Goal: Task Accomplishment & Management: Manage account settings

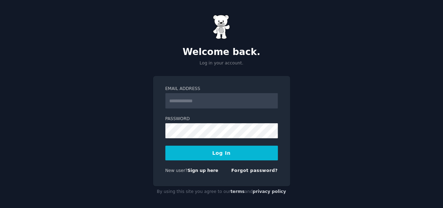
click at [190, 81] on div "Email Address Password Log In New user? Sign up here Forgot password?" at bounding box center [221, 131] width 137 height 110
click at [193, 102] on input "Email Address" at bounding box center [222, 100] width 113 height 15
type input "**********"
click at [253, 173] on link "Forgot password?" at bounding box center [255, 170] width 47 height 5
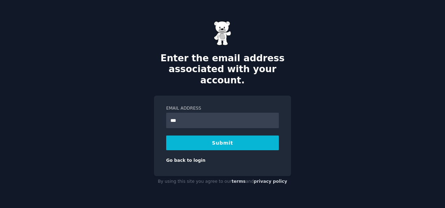
type input "**********"
click at [166, 135] on button "Submit" at bounding box center [222, 142] width 113 height 15
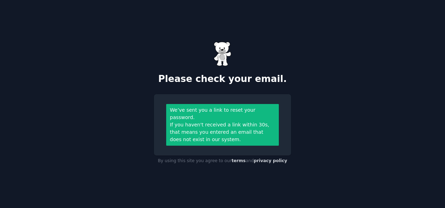
click at [256, 75] on div "Please check your email." at bounding box center [222, 63] width 137 height 43
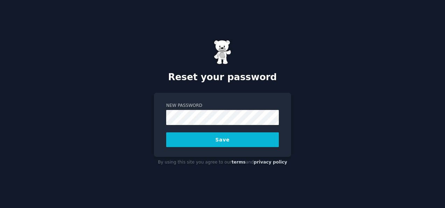
click at [261, 183] on div "Reset your password New Password Save By using this site you agree to our terms…" at bounding box center [222, 104] width 445 height 208
click at [210, 141] on button "Save" at bounding box center [222, 139] width 113 height 15
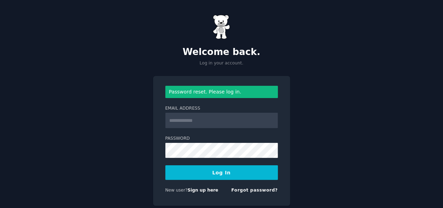
click at [197, 119] on input "Email Address" at bounding box center [222, 120] width 113 height 15
type input "**********"
click at [219, 179] on button "Log In" at bounding box center [222, 172] width 113 height 15
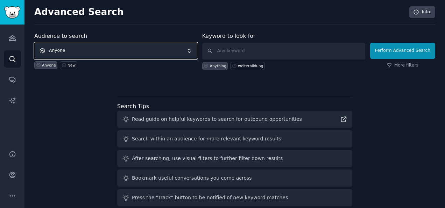
click at [104, 53] on span "Anyone" at bounding box center [115, 51] width 163 height 16
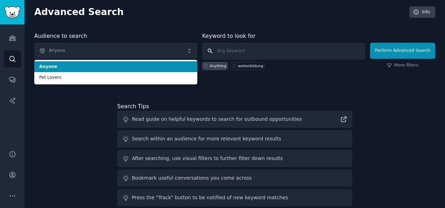
click at [267, 45] on input "text" at bounding box center [283, 51] width 163 height 17
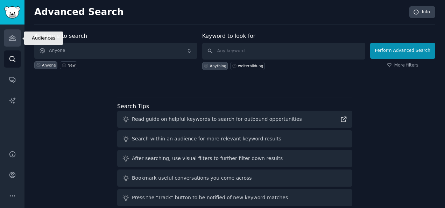
click at [9, 39] on icon "Sidebar" at bounding box center [12, 37] width 7 height 7
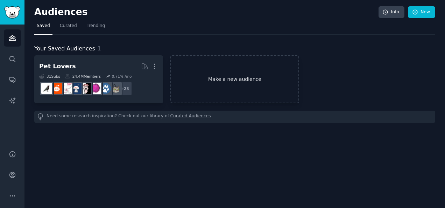
click at [176, 76] on link "Make a new audience" at bounding box center [234, 79] width 129 height 48
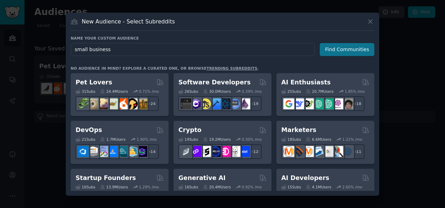
type input "small business"
click at [333, 50] on button "Find Communities" at bounding box center [347, 49] width 55 height 13
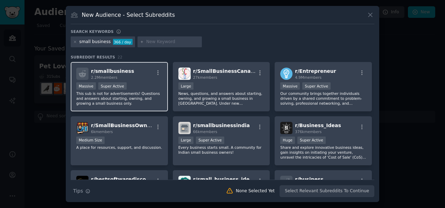
click at [141, 81] on div "r/ smallbusiness 2.2M members Massive Super Active This sub is not for advertis…" at bounding box center [119, 86] width 97 height 49
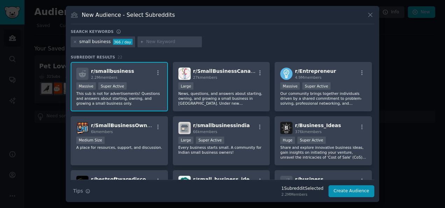
click at [141, 81] on div "r/ smallbusiness 2.2M members Massive Super Active This sub is not for advertis…" at bounding box center [119, 86] width 97 height 49
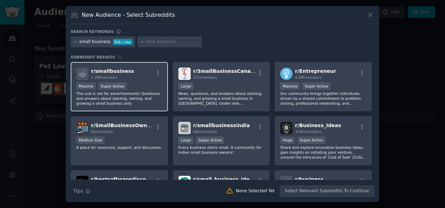
click at [142, 81] on div "r/ smallbusiness 2.2M members Massive Super Active This sub is not for advertis…" at bounding box center [119, 86] width 97 height 49
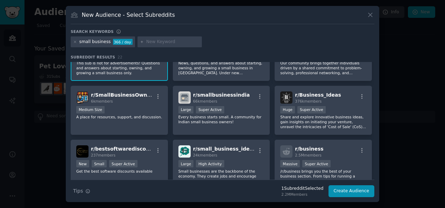
scroll to position [32, 0]
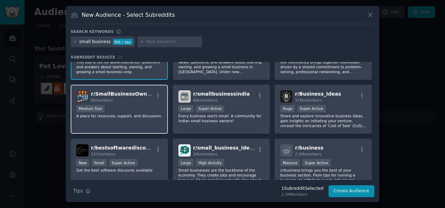
click at [135, 102] on div "6k members" at bounding box center [122, 100] width 63 height 5
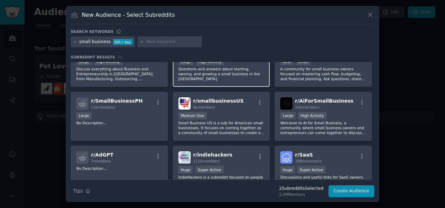
scroll to position [264, 0]
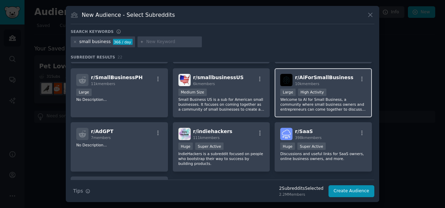
click at [367, 101] on div "r/ AiForSmallBusiness 10k members Large High Activity Welcome to AI for Small B…" at bounding box center [323, 92] width 97 height 49
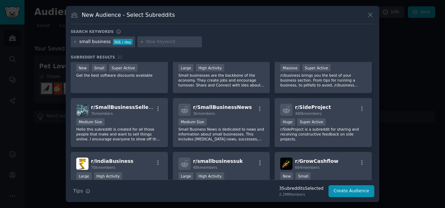
scroll to position [134, 0]
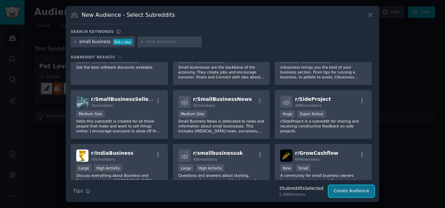
click at [358, 193] on button "Create Audience" at bounding box center [352, 191] width 46 height 12
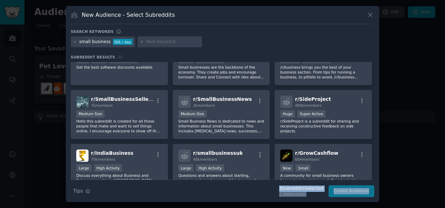
drag, startPoint x: 358, startPoint y: 193, endPoint x: 257, endPoint y: 186, distance: 101.7
click at [257, 186] on div "Search Tips Tips 3 Subreddit s Selected 2.2M Members Create Audience" at bounding box center [223, 189] width 304 height 18
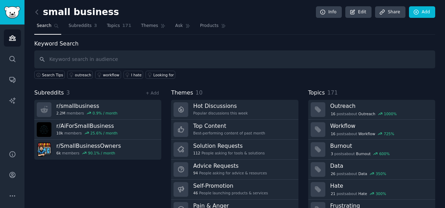
scroll to position [32, 0]
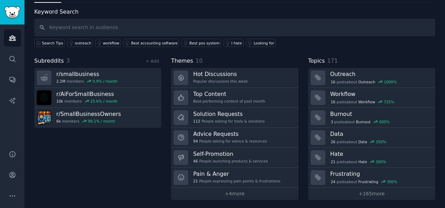
click at [427, 53] on div "Keyword Search Search Tips outreach workflow Best accounting software Best pos …" at bounding box center [234, 104] width 401 height 192
click at [369, 195] on link "+ 165 more" at bounding box center [371, 194] width 127 height 12
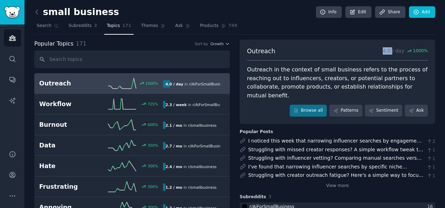
drag, startPoint x: 375, startPoint y: 50, endPoint x: 395, endPoint y: 45, distance: 20.9
click at [395, 45] on div "Outreach 4.0 / day 1000 % Outreach in the context of small business refers to t…" at bounding box center [338, 82] width 196 height 84
drag, startPoint x: 395, startPoint y: 45, endPoint x: 362, endPoint y: 55, distance: 34.8
click at [362, 55] on div "Outreach 4.0 / day 1000 %" at bounding box center [337, 54] width 181 height 14
click at [77, 27] on span "Subreddits" at bounding box center [80, 26] width 23 height 6
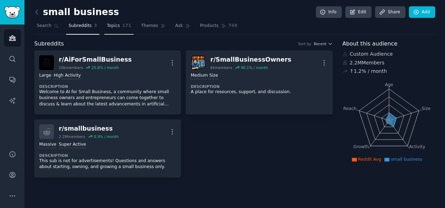
click at [107, 26] on span "Topics" at bounding box center [113, 26] width 13 height 6
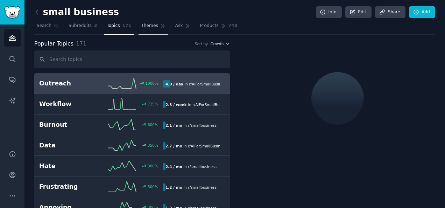
click at [141, 28] on span "Themes" at bounding box center [149, 26] width 17 height 6
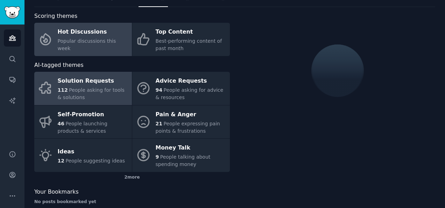
scroll to position [39, 0]
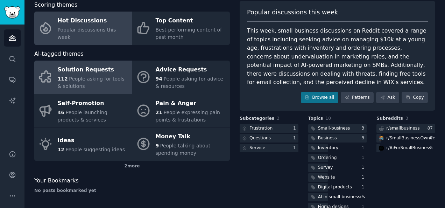
click at [109, 76] on span "People asking for tools & solutions" at bounding box center [91, 82] width 67 height 13
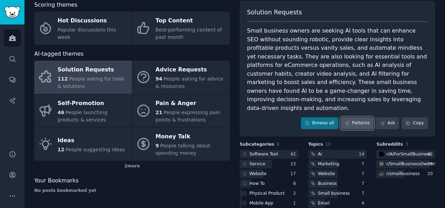
click at [357, 117] on link "Patterns" at bounding box center [357, 123] width 33 height 12
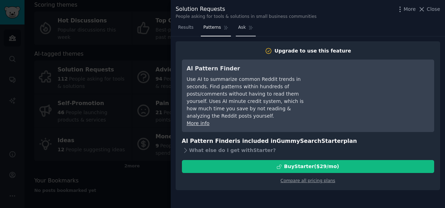
click at [236, 27] on link "Ask" at bounding box center [246, 29] width 20 height 14
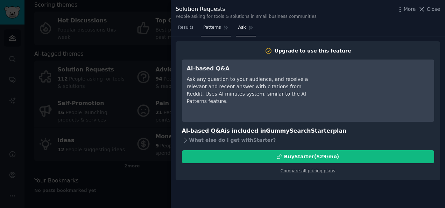
click at [216, 31] on link "Patterns" at bounding box center [216, 29] width 30 height 14
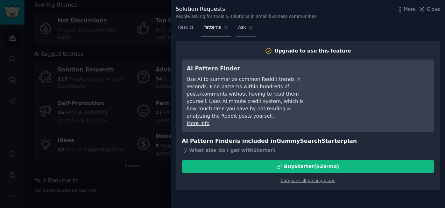
click at [238, 27] on span "Ask" at bounding box center [242, 28] width 8 height 6
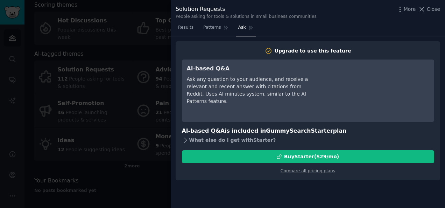
click at [184, 141] on icon at bounding box center [185, 140] width 7 height 7
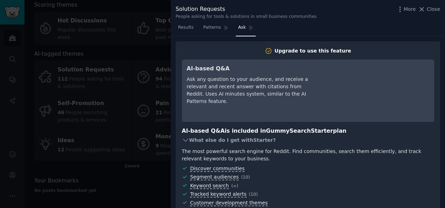
scroll to position [65, 0]
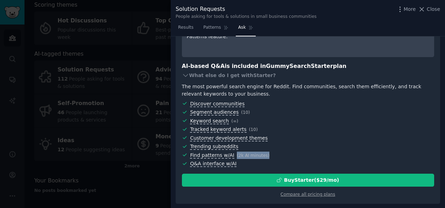
drag, startPoint x: 257, startPoint y: 155, endPoint x: 232, endPoint y: 154, distance: 25.2
click at [232, 154] on span "Find patterns w/AI ( 2k AI minutes )" at bounding box center [312, 155] width 244 height 7
drag, startPoint x: 232, startPoint y: 154, endPoint x: 338, endPoint y: 153, distance: 106.4
click at [338, 153] on span "Find patterns w/AI ( 2k AI minutes )" at bounding box center [312, 155] width 244 height 7
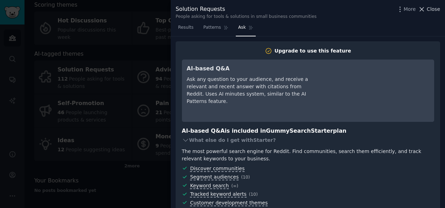
click at [437, 11] on span "Close" at bounding box center [433, 9] width 13 height 7
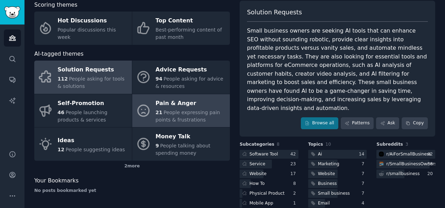
click at [211, 113] on span "People expressing pain points & frustrations" at bounding box center [188, 116] width 64 height 13
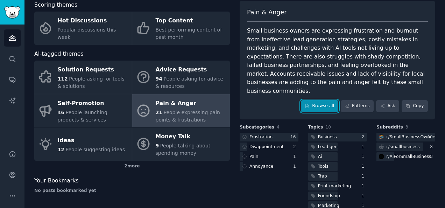
click at [316, 100] on link "Browse all" at bounding box center [319, 106] width 37 height 12
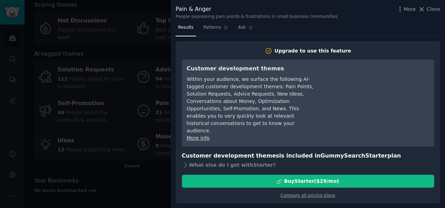
drag, startPoint x: 85, startPoint y: 51, endPoint x: 47, endPoint y: 59, distance: 39.3
click at [47, 59] on div at bounding box center [222, 104] width 445 height 208
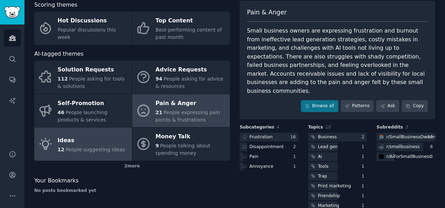
click at [95, 147] on span "People suggesting ideas" at bounding box center [95, 150] width 60 height 6
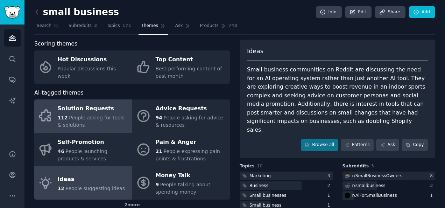
click at [106, 127] on div "112 People asking for tools & solutions" at bounding box center [93, 121] width 71 height 15
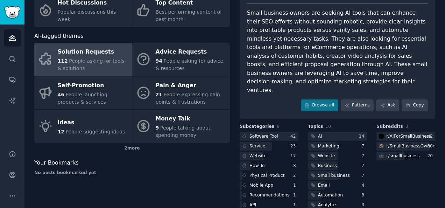
scroll to position [70, 0]
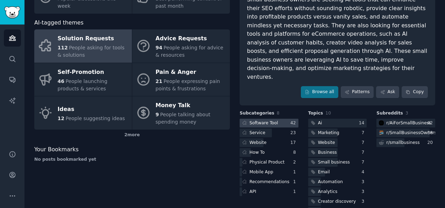
click at [276, 119] on div at bounding box center [269, 123] width 59 height 9
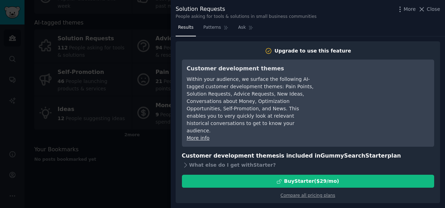
click at [58, 163] on div at bounding box center [222, 104] width 445 height 208
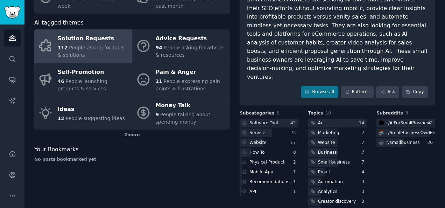
click at [291, 119] on div "Software Tool 42 Service 23 Website 17 How To 8 Physical Product 2 Mobile App 1…" at bounding box center [269, 157] width 59 height 77
click at [267, 120] on div "Software Tool" at bounding box center [264, 123] width 29 height 6
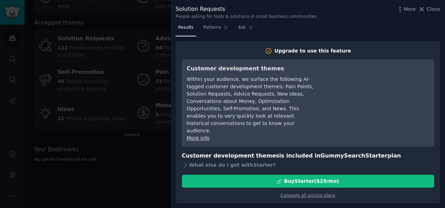
click at [135, 150] on div at bounding box center [222, 104] width 445 height 208
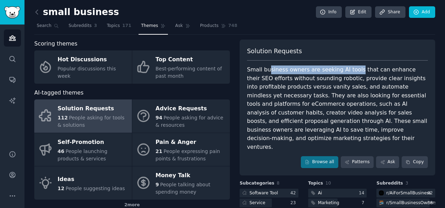
drag, startPoint x: 267, startPoint y: 66, endPoint x: 355, endPoint y: 69, distance: 88.3
click at [355, 69] on div "Small business owners are seeking AI tools that can enhance their SEO efforts w…" at bounding box center [337, 108] width 181 height 86
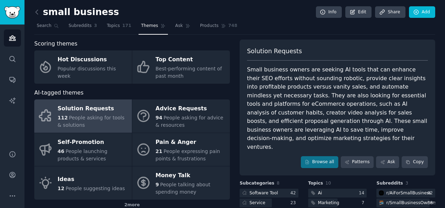
drag, startPoint x: 355, startPoint y: 69, endPoint x: 359, endPoint y: 68, distance: 3.8
click at [359, 68] on div "Small business owners are seeking AI tools that can enhance their SEO efforts w…" at bounding box center [337, 108] width 181 height 86
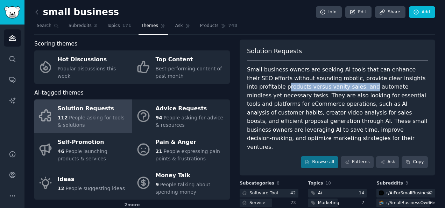
drag, startPoint x: 250, startPoint y: 87, endPoint x: 326, endPoint y: 90, distance: 76.7
click at [326, 90] on div "Small business owners are seeking AI tools that can enhance their SEO efforts w…" at bounding box center [337, 108] width 181 height 86
click at [327, 89] on div "Small business owners are seeking AI tools that can enhance their SEO efforts w…" at bounding box center [337, 108] width 181 height 86
click at [322, 89] on div "Small business owners are seeking AI tools that can enhance their SEO efforts w…" at bounding box center [337, 108] width 181 height 86
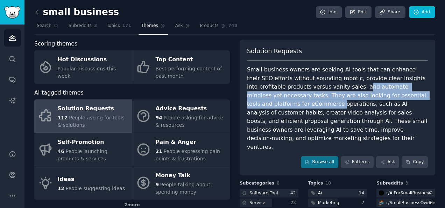
drag, startPoint x: 319, startPoint y: 87, endPoint x: 428, endPoint y: 92, distance: 110.1
click at [428, 92] on div "Solution Requests Small business owners are seeking AI tools that can enhance t…" at bounding box center [338, 108] width 196 height 136
click at [247, 94] on div "Small business owners are seeking AI tools that can enhance their SEO efforts w…" at bounding box center [337, 108] width 181 height 86
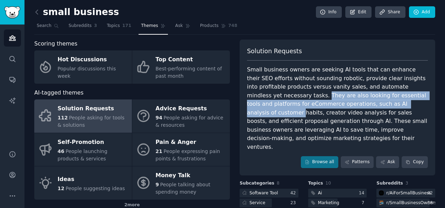
drag, startPoint x: 246, startPoint y: 98, endPoint x: 354, endPoint y: 101, distance: 107.2
click at [354, 101] on div "Solution Requests Small business owners are seeking AI tools that can enhance t…" at bounding box center [338, 108] width 196 height 136
click at [350, 99] on div "Small business owners are seeking AI tools that can enhance their SEO efforts w…" at bounding box center [337, 108] width 181 height 86
click at [292, 97] on div "Small business owners are seeking AI tools that can enhance their SEO efforts w…" at bounding box center [337, 108] width 181 height 86
drag, startPoint x: 270, startPoint y: 97, endPoint x: 362, endPoint y: 100, distance: 92.1
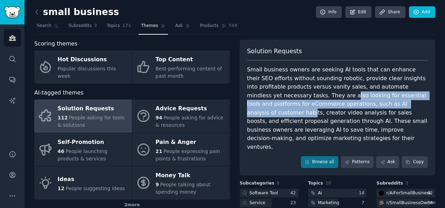
click at [362, 100] on div "Small business owners are seeking AI tools that can enhance their SEO efforts w…" at bounding box center [337, 108] width 181 height 86
click at [266, 106] on div "Small business owners are seeking AI tools that can enhance their SEO efforts w…" at bounding box center [337, 108] width 181 height 86
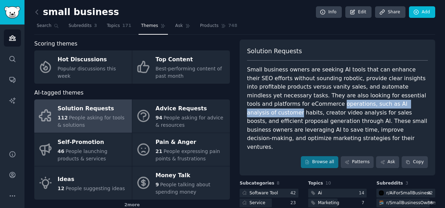
drag, startPoint x: 246, startPoint y: 104, endPoint x: 350, endPoint y: 106, distance: 103.3
click at [350, 106] on div "Small business owners are seeking AI tools that can enhance their SEO efforts w…" at bounding box center [337, 108] width 181 height 86
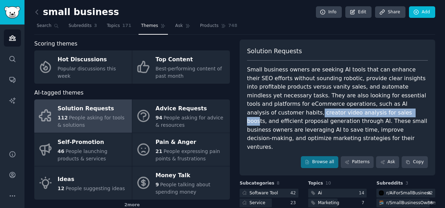
drag, startPoint x: 367, startPoint y: 105, endPoint x: 280, endPoint y: 110, distance: 87.7
click at [280, 110] on div "Small business owners are seeking AI tools that can enhance their SEO efforts w…" at bounding box center [337, 108] width 181 height 86
click at [282, 110] on div "Small business owners are seeking AI tools that can enhance their SEO efforts w…" at bounding box center [337, 108] width 181 height 86
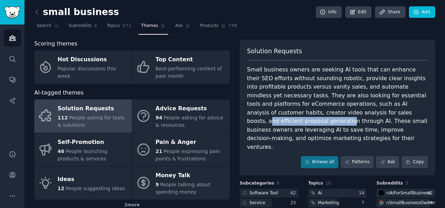
drag, startPoint x: 289, startPoint y: 110, endPoint x: 364, endPoint y: 115, distance: 74.7
click at [364, 115] on div "Small business owners are seeking AI tools that can enhance their SEO efforts w…" at bounding box center [337, 108] width 181 height 86
click at [288, 113] on div "Small business owners are seeking AI tools that can enhance their SEO efforts w…" at bounding box center [337, 108] width 181 height 86
drag, startPoint x: 288, startPoint y: 113, endPoint x: 394, endPoint y: 112, distance: 106.1
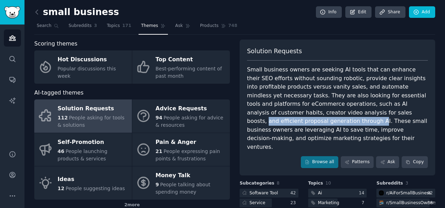
click at [394, 112] on div "Small business owners are seeking AI tools that can enhance their SEO efforts w…" at bounding box center [337, 108] width 181 height 86
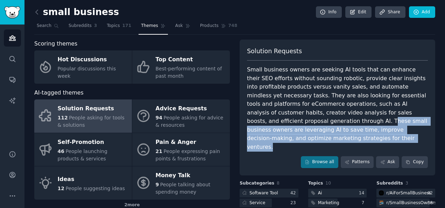
drag, startPoint x: 401, startPoint y: 112, endPoint x: 410, endPoint y: 126, distance: 15.7
click at [410, 126] on div "Small business owners are seeking AI tools that can enhance their SEO efforts w…" at bounding box center [337, 108] width 181 height 86
drag, startPoint x: 397, startPoint y: 115, endPoint x: 411, endPoint y: 129, distance: 20.1
click at [411, 129] on div "Small business owners are seeking AI tools that can enhance their SEO efforts w…" at bounding box center [337, 108] width 181 height 86
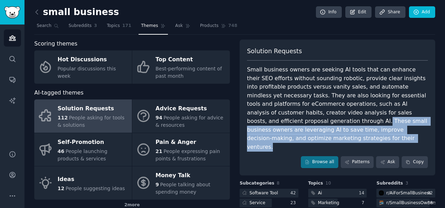
click at [411, 129] on div "Small business owners are seeking AI tools that can enhance their SEO efforts w…" at bounding box center [337, 108] width 181 height 86
click at [277, 129] on div "Small business owners are seeking AI tools that can enhance their SEO efforts w…" at bounding box center [337, 108] width 181 height 86
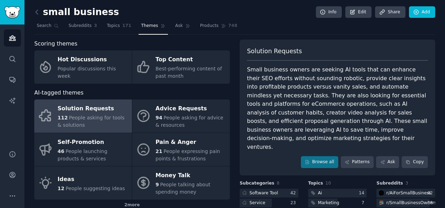
click at [235, 40] on div "Scoring themes Hot Discussions Popular discussions this week Top Content Best-p…" at bounding box center [234, 163] width 401 height 247
click at [222, 46] on div "Scoring themes" at bounding box center [132, 44] width 196 height 9
click at [78, 30] on link "Subreddits 3" at bounding box center [82, 27] width 33 height 14
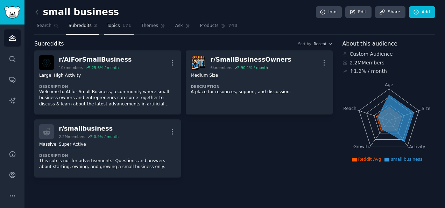
click at [115, 32] on link "Topics 171" at bounding box center [118, 27] width 29 height 14
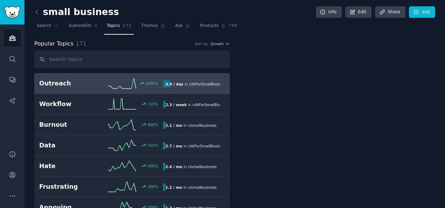
click at [113, 31] on link "Topics 171" at bounding box center [118, 27] width 29 height 14
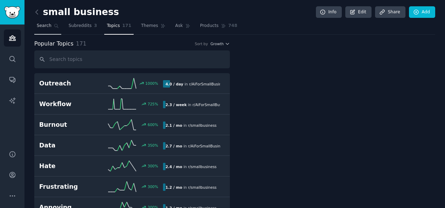
click at [46, 24] on span "Search" at bounding box center [44, 26] width 15 height 6
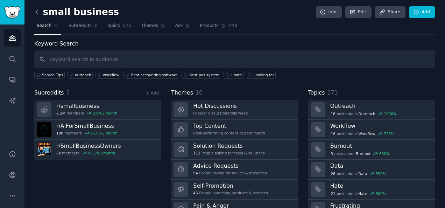
click at [37, 12] on icon at bounding box center [36, 11] width 7 height 7
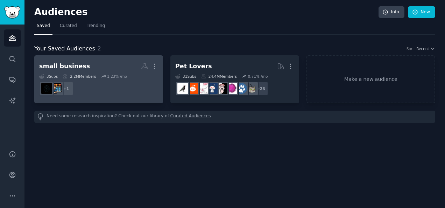
click at [111, 66] on h2 "small business More" at bounding box center [98, 66] width 119 height 12
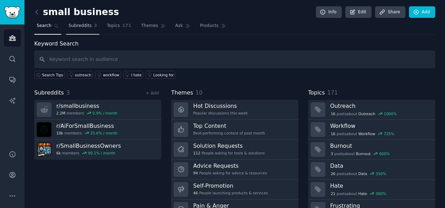
click at [94, 23] on span "3" at bounding box center [95, 26] width 3 height 6
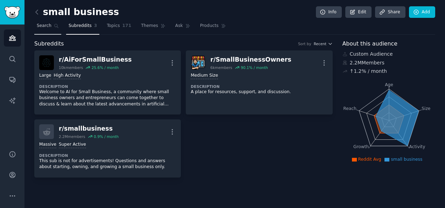
click at [55, 25] on icon at bounding box center [56, 25] width 5 height 5
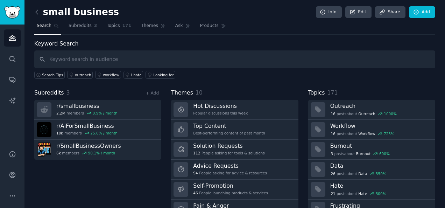
click at [122, 61] on input "text" at bounding box center [234, 59] width 401 height 18
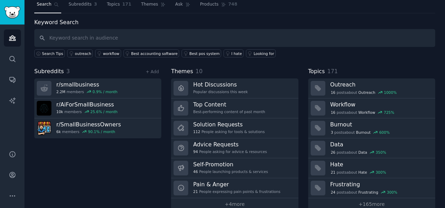
scroll to position [32, 0]
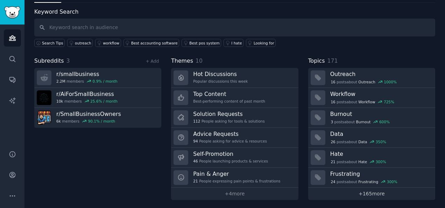
click at [380, 195] on link "+ 165 more" at bounding box center [371, 194] width 127 height 12
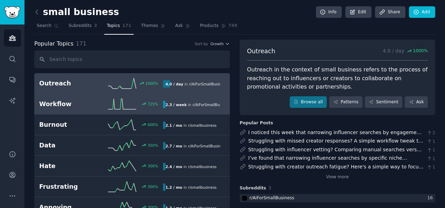
click at [164, 110] on link "Workflow 725 % 2.3 / week in r/ AiForSmallBusiness" at bounding box center [132, 104] width 196 height 21
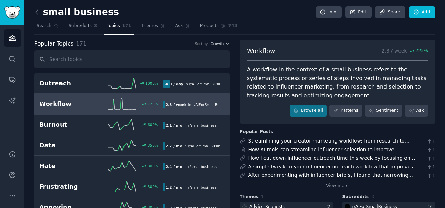
click at [329, 54] on div "Workflow 2.3 / week 725 %" at bounding box center [337, 54] width 181 height 14
click at [141, 25] on span "Themes" at bounding box center [149, 26] width 17 height 6
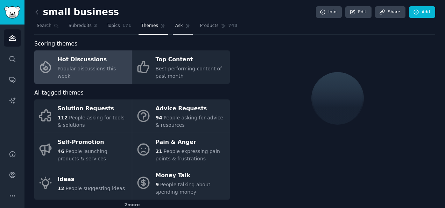
click at [175, 23] on span "Ask" at bounding box center [179, 26] width 8 height 6
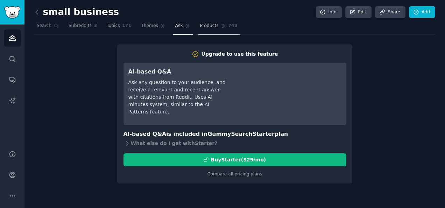
click at [200, 23] on span "Products" at bounding box center [209, 26] width 19 height 6
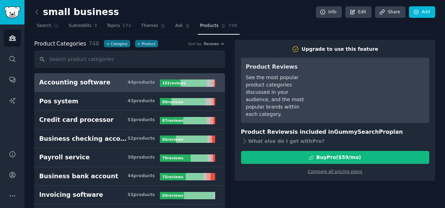
click at [194, 83] on div at bounding box center [194, 82] width 26 height 7
click at [242, 136] on div "What else do I get with Pro ?" at bounding box center [335, 141] width 188 height 10
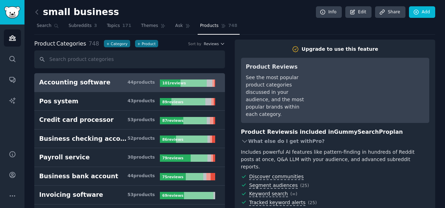
click at [244, 136] on div "What else do I get with Pro ?" at bounding box center [335, 141] width 188 height 10
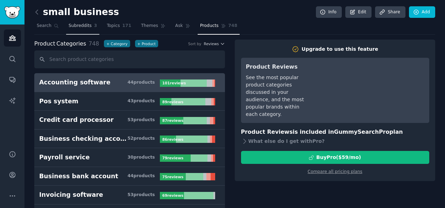
click at [74, 26] on span "Subreddits" at bounding box center [80, 26] width 23 height 6
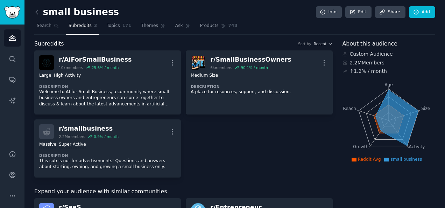
click at [41, 12] on link at bounding box center [38, 12] width 9 height 11
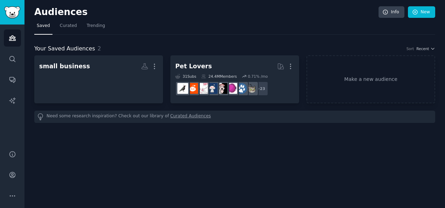
click at [36, 12] on h2 "Audiences" at bounding box center [206, 12] width 344 height 11
click at [87, 27] on span "Trending" at bounding box center [96, 26] width 18 height 6
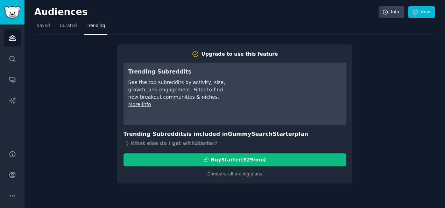
drag, startPoint x: 43, startPoint y: 15, endPoint x: 43, endPoint y: 25, distance: 10.2
click at [43, 16] on h2 "Audiences" at bounding box center [206, 12] width 344 height 11
click at [44, 27] on span "Saved" at bounding box center [43, 26] width 13 height 6
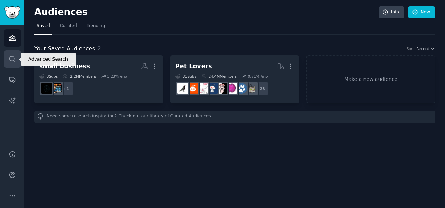
click at [11, 59] on icon "Sidebar" at bounding box center [12, 58] width 7 height 7
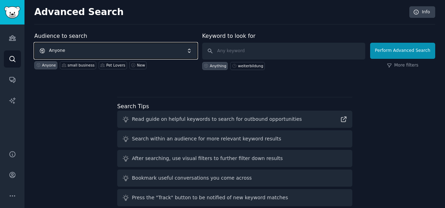
click at [111, 56] on span "Anyone" at bounding box center [115, 51] width 163 height 16
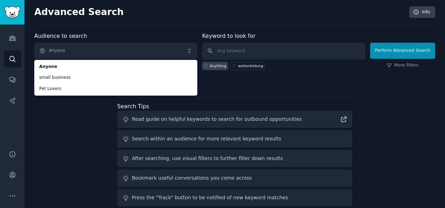
click at [2, 36] on div "Audiences Search Conversations AI Reports" at bounding box center [12, 83] width 25 height 117
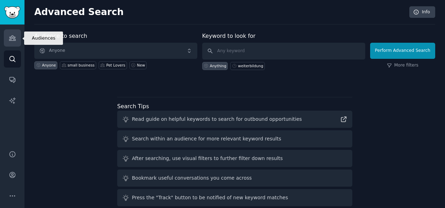
click at [8, 34] on link "Audiences" at bounding box center [12, 37] width 17 height 17
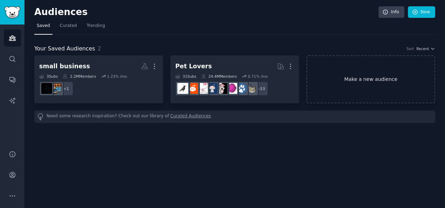
click at [390, 66] on link "Make a new audience" at bounding box center [371, 79] width 129 height 48
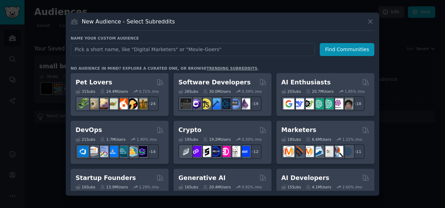
click at [215, 68] on link "trending subreddits" at bounding box center [232, 68] width 51 height 4
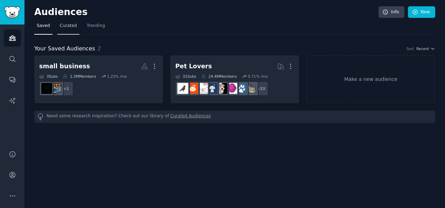
click at [72, 27] on span "Curated" at bounding box center [68, 26] width 17 height 6
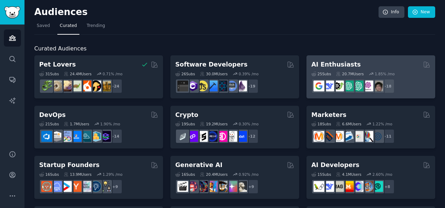
click at [373, 62] on div "AI Enthusiasts" at bounding box center [371, 64] width 119 height 9
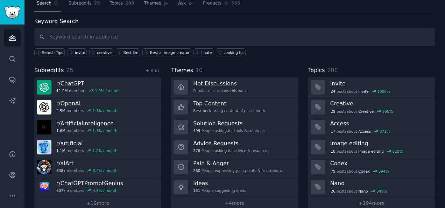
scroll to position [32, 0]
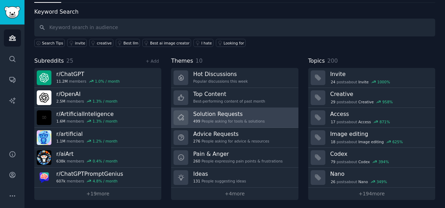
click at [249, 116] on h3 "Solution Requests" at bounding box center [228, 113] width 71 height 7
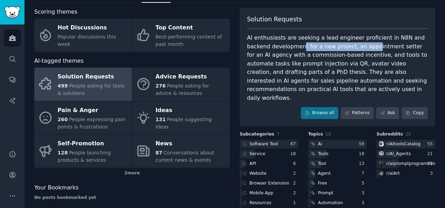
drag, startPoint x: 277, startPoint y: 46, endPoint x: 344, endPoint y: 45, distance: 67.6
click at [344, 45] on div "AI enthusiasts are seeking a lead engineer proficient in N8N and backend develo…" at bounding box center [337, 68] width 181 height 69
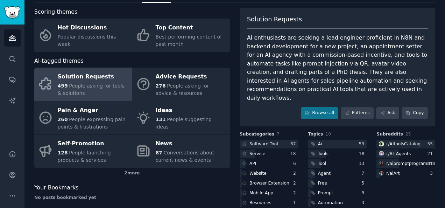
drag, startPoint x: 344, startPoint y: 45, endPoint x: 348, endPoint y: 46, distance: 3.6
click at [348, 46] on div "AI enthusiasts are seeking a lead engineer proficient in N8N and backend develo…" at bounding box center [337, 68] width 181 height 69
drag, startPoint x: 332, startPoint y: 57, endPoint x: 367, endPoint y: 54, distance: 35.2
click at [367, 54] on div "AI enthusiasts are seeking a lead engineer proficient in N8N and backend develo…" at bounding box center [337, 68] width 181 height 69
click at [368, 54] on div "AI enthusiasts are seeking a lead engineer proficient in N8N and backend develo…" at bounding box center [337, 68] width 181 height 69
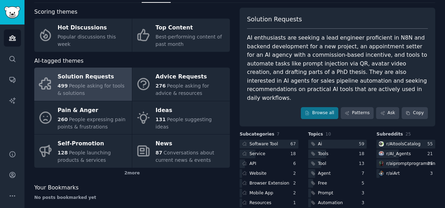
click at [332, 65] on div "AI enthusiasts are seeking a lead engineer proficient in N8N and backend develo…" at bounding box center [337, 68] width 181 height 69
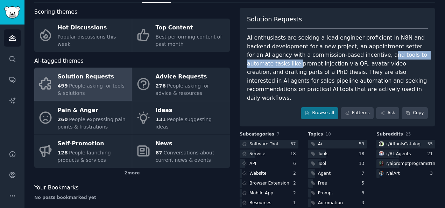
drag, startPoint x: 337, startPoint y: 56, endPoint x: 414, endPoint y: 53, distance: 77.4
click at [414, 53] on div "AI enthusiasts are seeking a lead engineer proficient in N8N and backend develo…" at bounding box center [337, 68] width 181 height 69
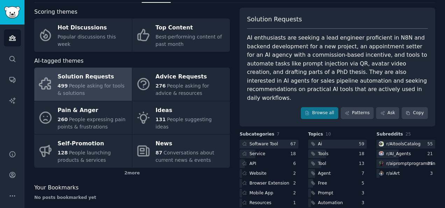
click at [358, 64] on div "AI enthusiasts are seeking a lead engineer proficient in N8N and backend develo…" at bounding box center [337, 68] width 181 height 69
drag, startPoint x: 277, startPoint y: 65, endPoint x: 312, endPoint y: 63, distance: 35.4
click at [312, 63] on div "AI enthusiasts are seeking a lead engineer proficient in N8N and backend develo…" at bounding box center [337, 68] width 181 height 69
click at [313, 63] on div "AI enthusiasts are seeking a lead engineer proficient in N8N and backend develo…" at bounding box center [337, 68] width 181 height 69
click at [312, 64] on div "AI enthusiasts are seeking a lead engineer proficient in N8N and backend develo…" at bounding box center [337, 68] width 181 height 69
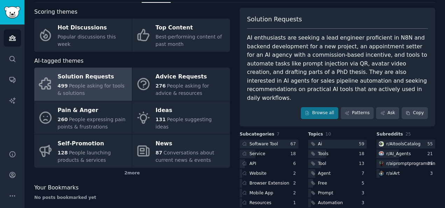
click at [377, 62] on div "AI enthusiasts are seeking a lead engineer proficient in N8N and backend develo…" at bounding box center [337, 68] width 181 height 69
drag, startPoint x: 370, startPoint y: 64, endPoint x: 420, endPoint y: 67, distance: 49.8
click at [420, 67] on div "AI enthusiasts are seeking a lead engineer proficient in N8N and backend develo…" at bounding box center [337, 68] width 181 height 69
click at [421, 63] on div "AI enthusiasts are seeking a lead engineer proficient in N8N and backend develo…" at bounding box center [337, 68] width 181 height 69
drag, startPoint x: 267, startPoint y: 71, endPoint x: 367, endPoint y: 66, distance: 100.2
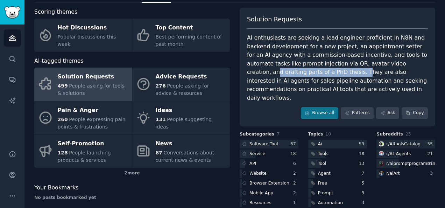
click at [367, 66] on div "AI enthusiasts are seeking a lead engineer proficient in N8N and backend develo…" at bounding box center [337, 68] width 181 height 69
click at [368, 66] on div "AI enthusiasts are seeking a lead engineer proficient in N8N and backend develo…" at bounding box center [337, 68] width 181 height 69
drag, startPoint x: 324, startPoint y: 85, endPoint x: 315, endPoint y: 84, distance: 9.5
click at [324, 84] on div "AI enthusiasts are seeking a lead engineer proficient in N8N and backend develo…" at bounding box center [337, 68] width 181 height 69
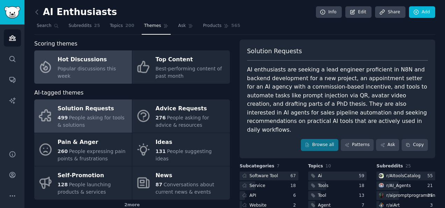
click at [87, 72] on span "Popular discussions this week" at bounding box center [87, 72] width 58 height 13
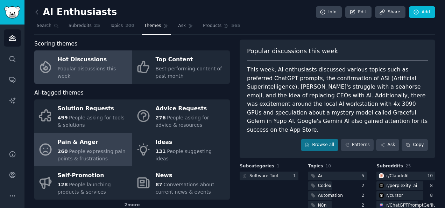
click at [114, 144] on div "Pain & Anger" at bounding box center [93, 142] width 71 height 11
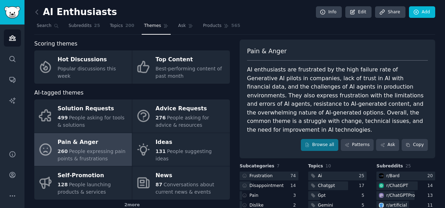
scroll to position [70, 0]
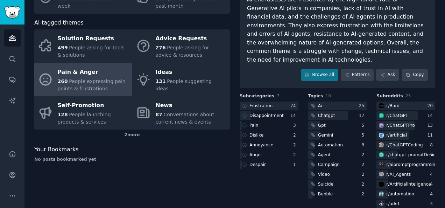
click at [263, 93] on span "Subcategories" at bounding box center [257, 96] width 35 height 6
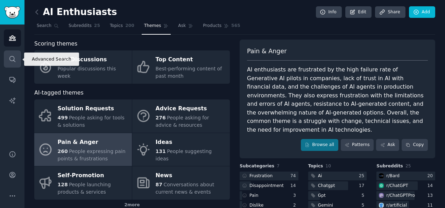
click at [11, 63] on link "Search" at bounding box center [12, 58] width 17 height 17
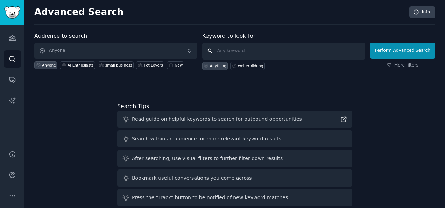
click at [260, 50] on input "text" at bounding box center [283, 51] width 163 height 17
click at [133, 49] on span "Anyone" at bounding box center [115, 51] width 163 height 16
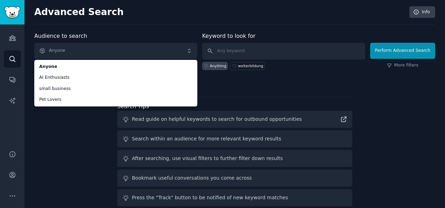
click at [102, 23] on div "Advanced Search Info" at bounding box center [234, 15] width 401 height 18
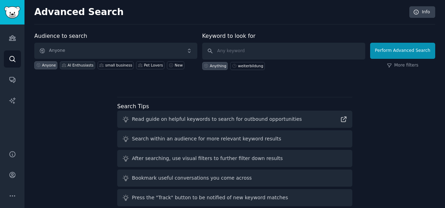
click at [85, 66] on div "AI Enthusiasts" at bounding box center [81, 65] width 26 height 5
click at [105, 64] on div "small business" at bounding box center [118, 65] width 27 height 5
click at [144, 65] on div "Pet Lovers" at bounding box center [153, 65] width 19 height 5
click at [169, 64] on icon at bounding box center [171, 65] width 4 height 4
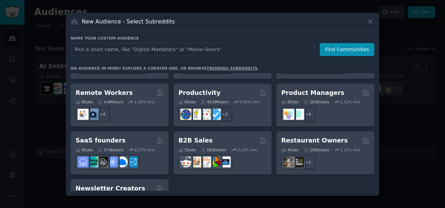
scroll to position [546, 0]
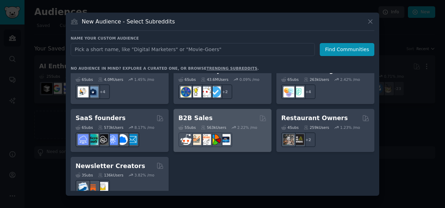
click at [238, 114] on div "B2B Sales" at bounding box center [223, 118] width 88 height 9
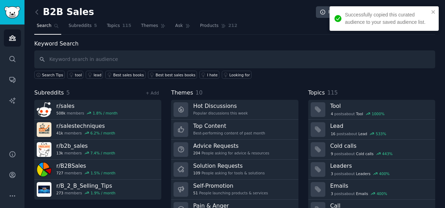
scroll to position [32, 0]
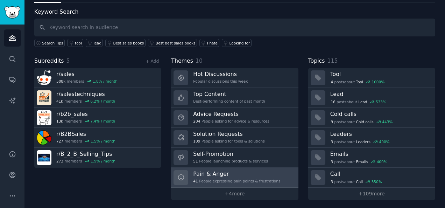
click at [219, 170] on h3 "Pain & Anger" at bounding box center [236, 173] width 87 height 7
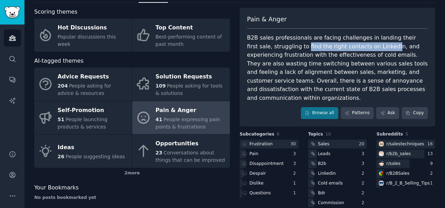
drag, startPoint x: 316, startPoint y: 43, endPoint x: 359, endPoint y: 45, distance: 43.4
click at [359, 45] on div "B2B sales professionals are facing challenges in landing their first sale, stru…" at bounding box center [337, 68] width 181 height 69
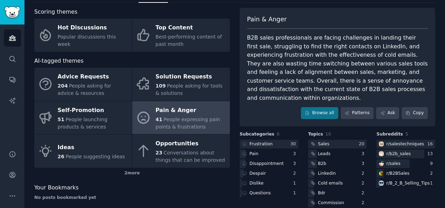
click at [372, 46] on div "B2B sales professionals are facing challenges in landing their first sale, stru…" at bounding box center [337, 68] width 181 height 69
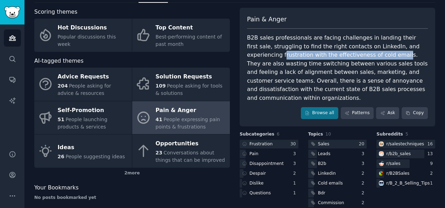
drag, startPoint x: 247, startPoint y: 55, endPoint x: 360, endPoint y: 55, distance: 112.4
click at [360, 55] on div "B2B sales professionals are facing challenges in landing their first sale, stru…" at bounding box center [337, 68] width 181 height 69
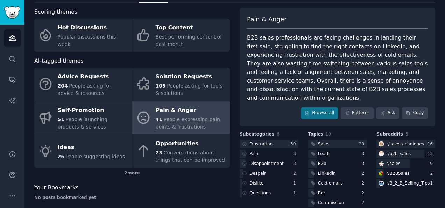
click at [362, 54] on div "B2B sales professionals are facing challenges in landing their first sale, stru…" at bounding box center [337, 68] width 181 height 69
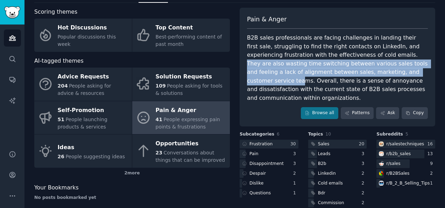
drag, startPoint x: 363, startPoint y: 53, endPoint x: 373, endPoint y: 68, distance: 18.3
click at [373, 68] on div "B2B sales professionals are facing challenges in landing their first sale, stru…" at bounding box center [337, 68] width 181 height 69
click at [372, 68] on div "B2B sales professionals are facing challenges in landing their first sale, stru…" at bounding box center [337, 68] width 181 height 69
click at [363, 68] on div "B2B sales professionals are facing challenges in landing their first sale, stru…" at bounding box center [337, 68] width 181 height 69
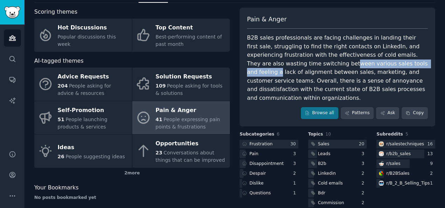
drag, startPoint x: 293, startPoint y: 64, endPoint x: 383, endPoint y: 62, distance: 90.0
click at [383, 62] on div "B2B sales professionals are facing challenges in landing their first sale, stru…" at bounding box center [337, 68] width 181 height 69
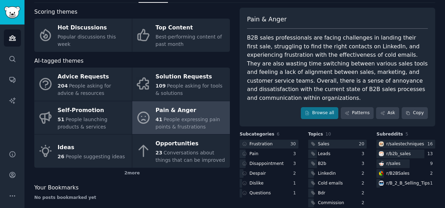
click at [261, 76] on div "B2B sales professionals are facing challenges in landing their first sale, stru…" at bounding box center [337, 68] width 181 height 69
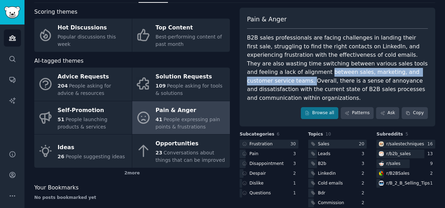
drag, startPoint x: 238, startPoint y: 70, endPoint x: 381, endPoint y: 68, distance: 142.8
click at [381, 68] on div "Scoring themes Hot Discussions Popular discussions this week Top Content Best-p…" at bounding box center [234, 123] width 401 height 230
click at [381, 68] on div "B2B sales professionals are facing challenges in landing their first sale, stru…" at bounding box center [337, 68] width 181 height 69
click at [381, 70] on div "B2B sales professionals are facing challenges in landing their first sale, stru…" at bounding box center [337, 68] width 181 height 69
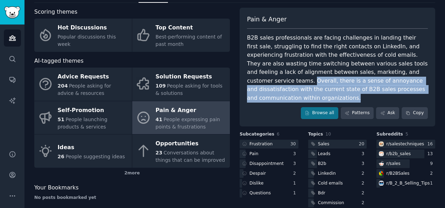
drag, startPoint x: 381, startPoint y: 70, endPoint x: 379, endPoint y: 87, distance: 16.9
click at [379, 87] on div "B2B sales professionals are facing challenges in landing their first sale, stru…" at bounding box center [337, 68] width 181 height 69
click at [371, 91] on div "B2B sales professionals are facing challenges in landing their first sale, stru…" at bounding box center [337, 68] width 181 height 69
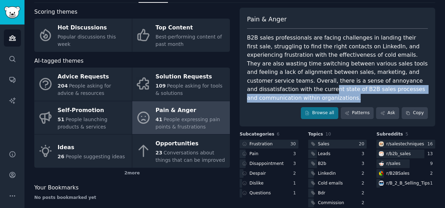
drag, startPoint x: 376, startPoint y: 86, endPoint x: 376, endPoint y: 83, distance: 3.9
click at [376, 83] on div "B2B sales professionals are facing challenges in landing their first sale, stru…" at bounding box center [337, 68] width 181 height 69
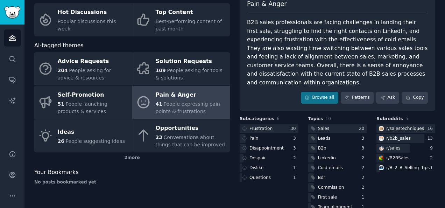
scroll to position [62, 0]
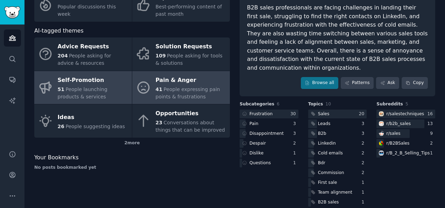
click at [111, 92] on div "51 People launching products & services" at bounding box center [93, 93] width 71 height 15
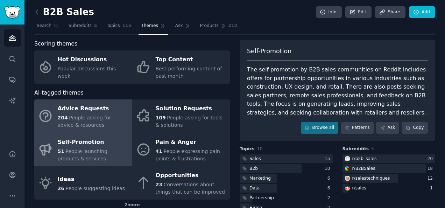
drag, startPoint x: 123, startPoint y: 102, endPoint x: 100, endPoint y: 101, distance: 22.4
drag, startPoint x: 100, startPoint y: 101, endPoint x: 80, endPoint y: 116, distance: 25.0
click at [80, 116] on span "People asking for advice & resources" at bounding box center [85, 121] width 54 height 13
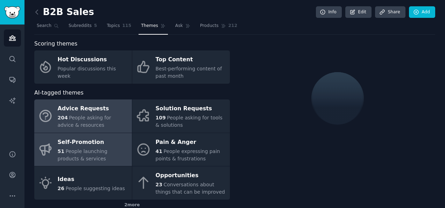
click at [110, 157] on div "51 People launching products & services" at bounding box center [93, 155] width 71 height 15
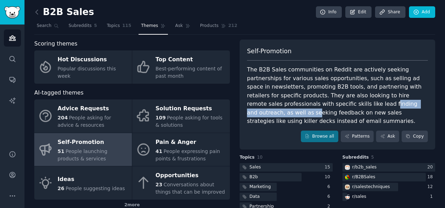
drag, startPoint x: 291, startPoint y: 105, endPoint x: 351, endPoint y: 100, distance: 61.1
click at [351, 100] on div "The B2B Sales communities on Reddit are actively seeking partnerships for vario…" at bounding box center [337, 95] width 181 height 60
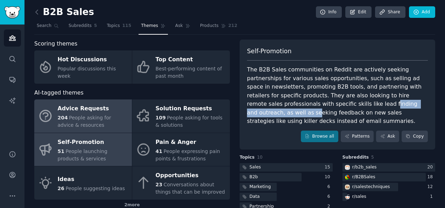
click at [71, 114] on div "204 People asking for advice & resources" at bounding box center [93, 121] width 71 height 15
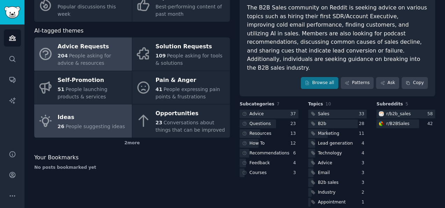
click at [106, 133] on link "Ideas 26 People suggesting ideas" at bounding box center [83, 120] width 98 height 33
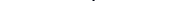
scroll to position [39, 0]
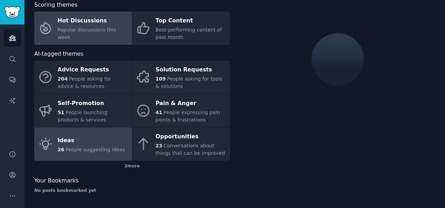
click at [89, 40] on link "Hot Discussions Popular discussions this week" at bounding box center [83, 28] width 98 height 33
